Goal: Task Accomplishment & Management: Use online tool/utility

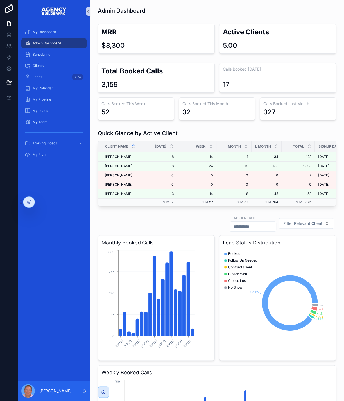
scroll to position [171, 0]
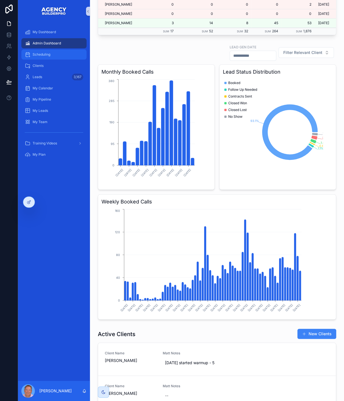
click at [50, 57] on span "Scheduling" at bounding box center [42, 54] width 18 height 4
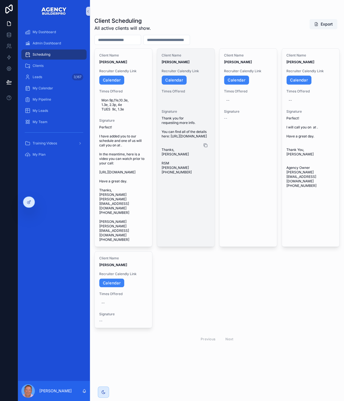
click at [208, 148] on icon "scrollable content" at bounding box center [205, 145] width 4 height 4
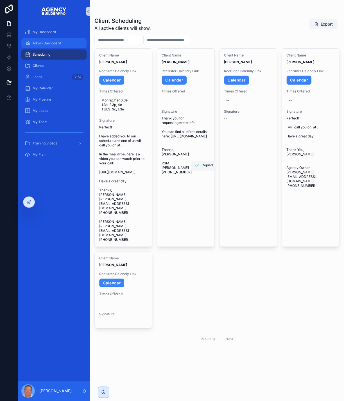
click at [61, 46] on span "Admin Dashboard" at bounding box center [47, 43] width 28 height 4
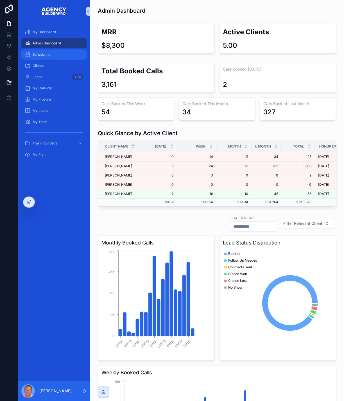
click at [50, 57] on span "Scheduling" at bounding box center [42, 54] width 18 height 4
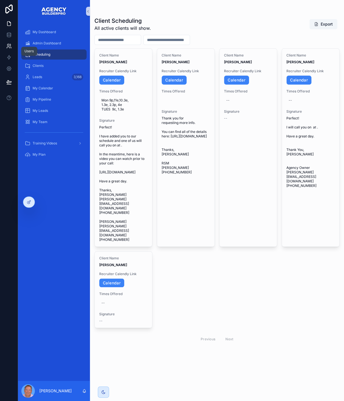
click at [11, 46] on icon at bounding box center [10, 45] width 1 height 2
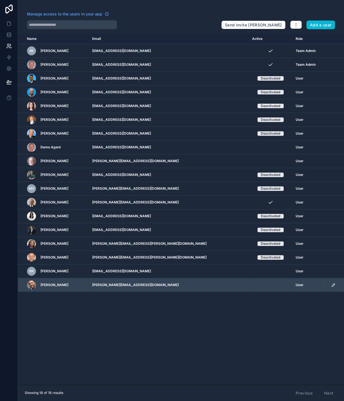
click at [331, 287] on icon "scrollable content" at bounding box center [333, 285] width 4 height 4
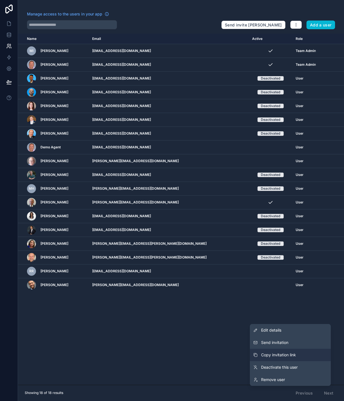
click at [277, 358] on span "Copy invitation link" at bounding box center [278, 355] width 35 height 6
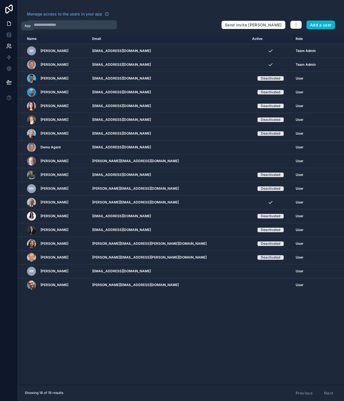
click at [10, 23] on icon at bounding box center [9, 22] width 1 height 1
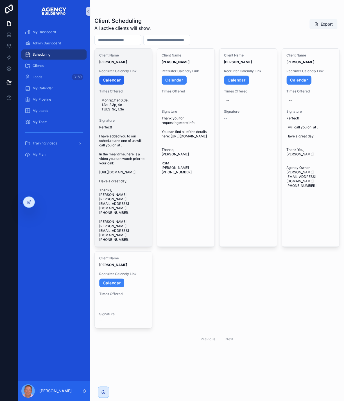
click at [124, 85] on link "Calendar" at bounding box center [111, 80] width 25 height 9
